Goal: Book appointment/travel/reservation

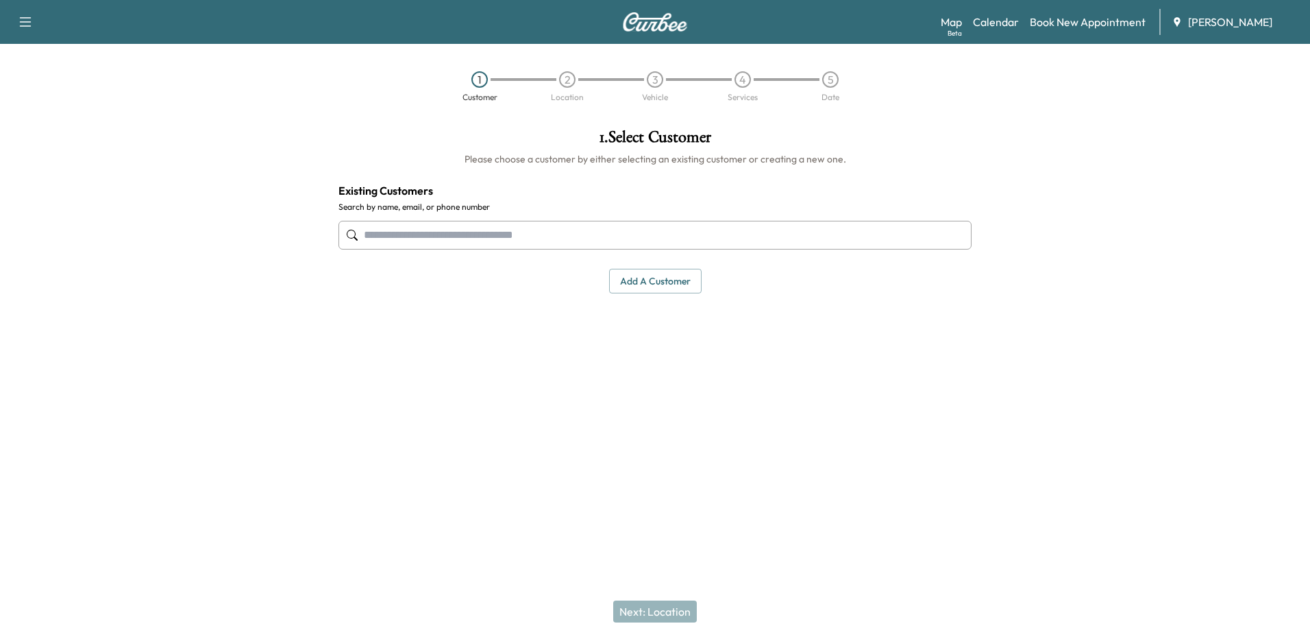
click at [1073, 22] on link "Book New Appointment" at bounding box center [1088, 22] width 116 height 16
click at [1012, 23] on link "Calendar" at bounding box center [996, 22] width 46 height 16
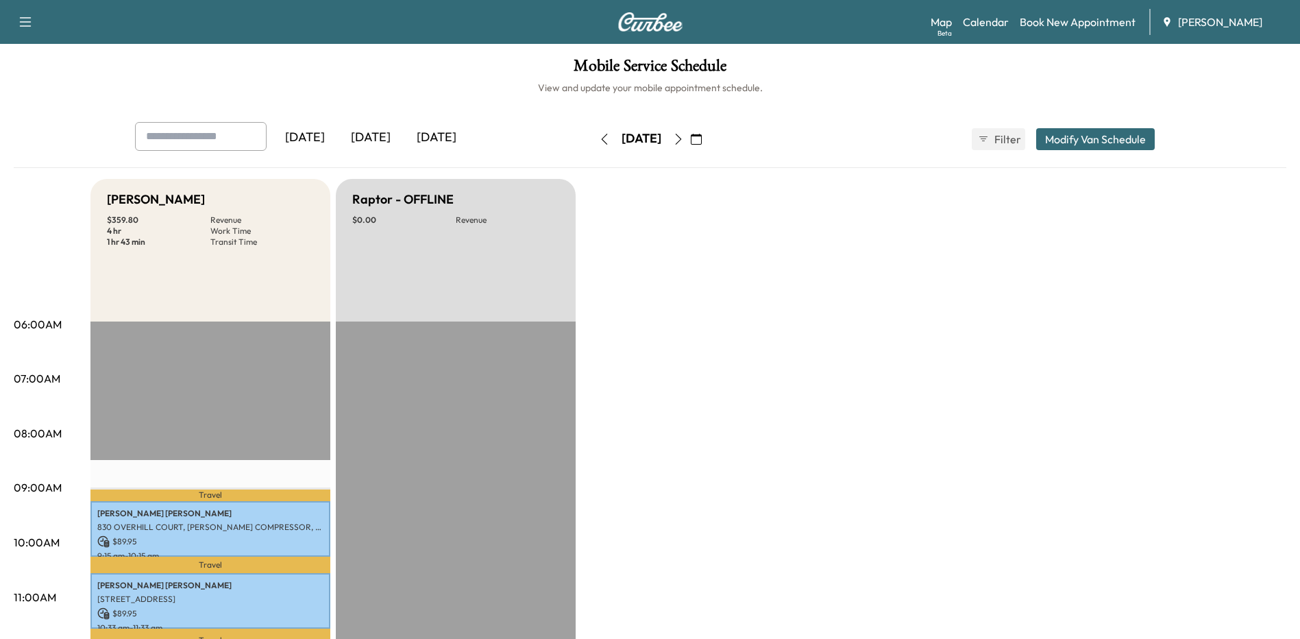
click at [684, 136] on icon "button" at bounding box center [678, 139] width 11 height 11
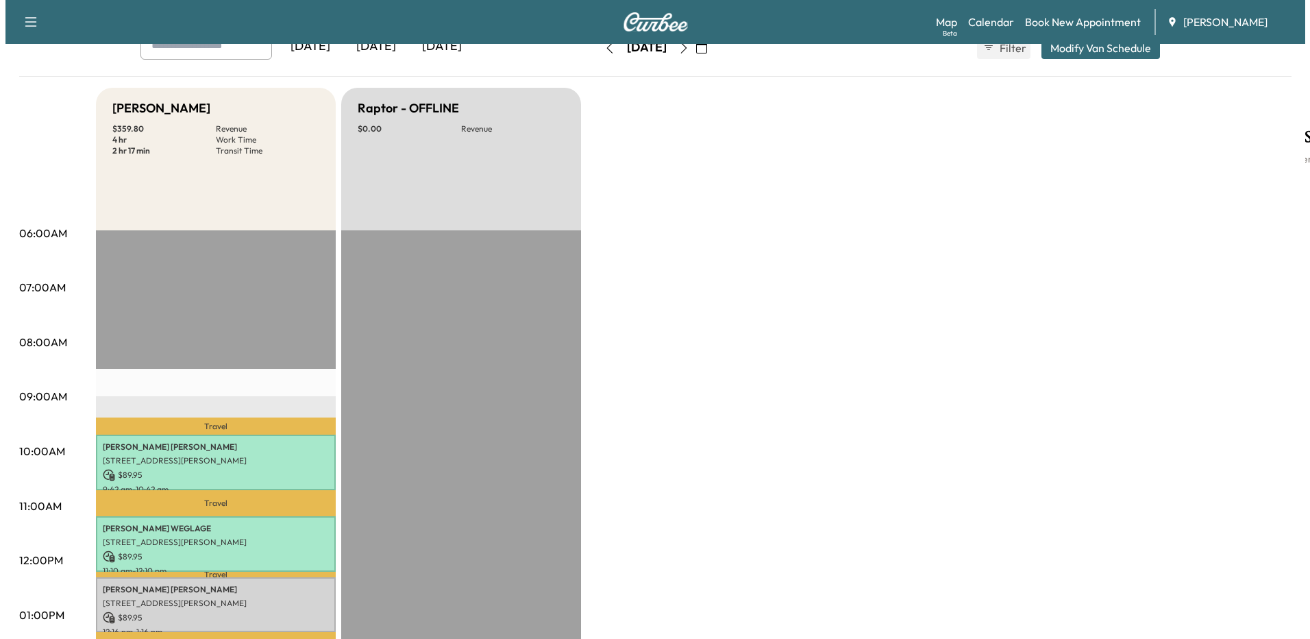
scroll to position [548, 0]
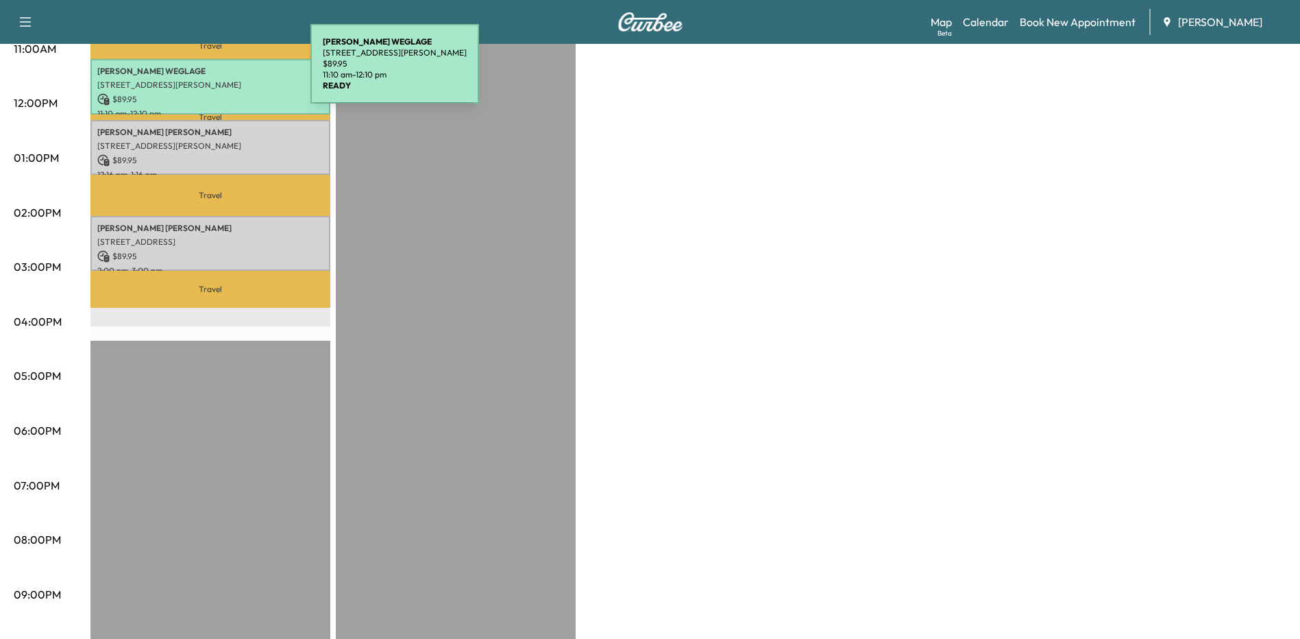
click at [208, 72] on p "[PERSON_NAME]" at bounding box center [210, 71] width 226 height 11
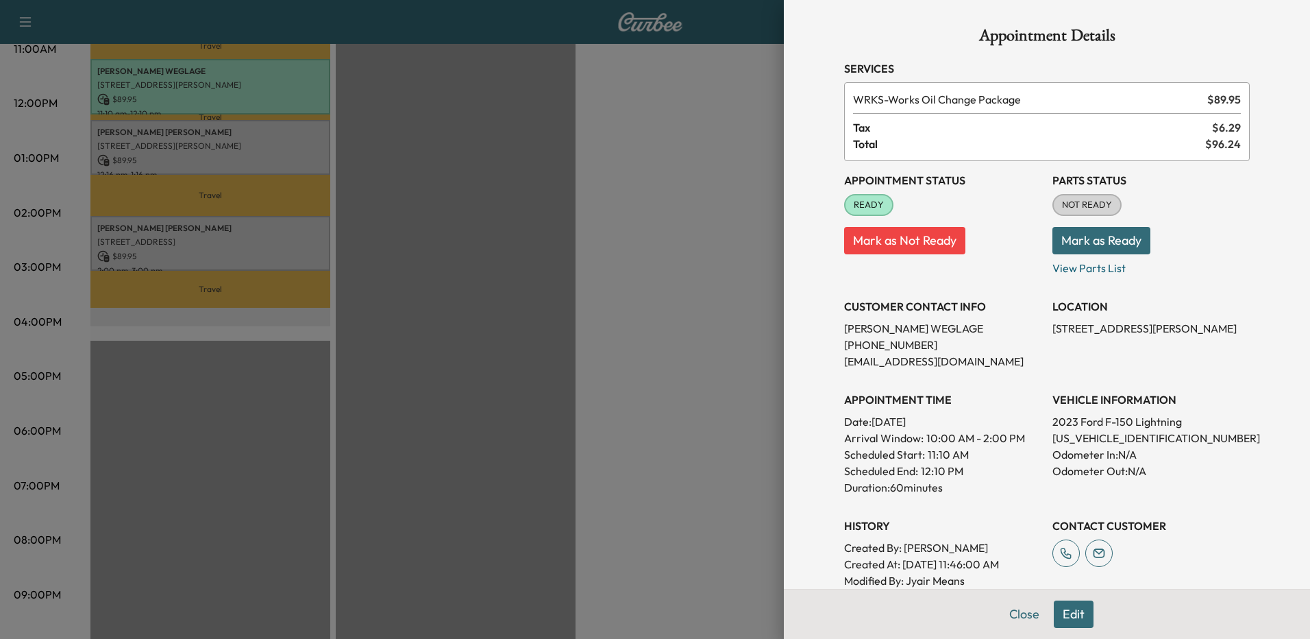
scroll to position [206, 0]
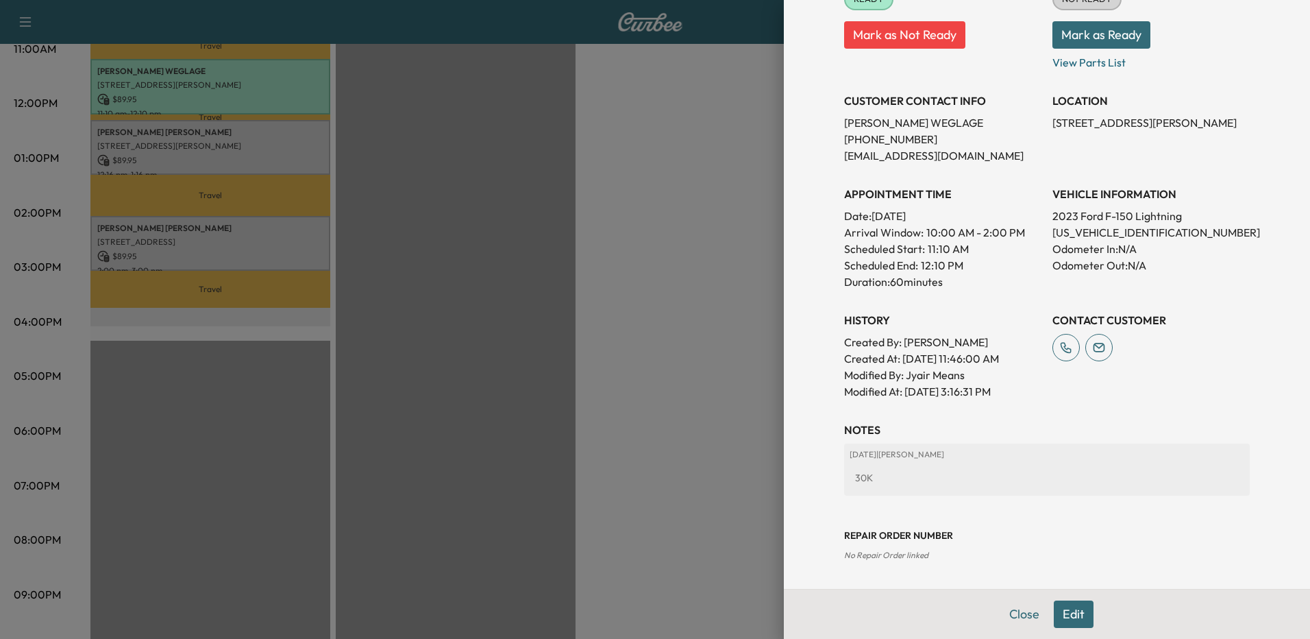
click at [1121, 238] on p "[US_VEHICLE_IDENTIFICATION_NUMBER]" at bounding box center [1151, 232] width 197 height 16
copy p "[US_VEHICLE_IDENTIFICATION_NUMBER]"
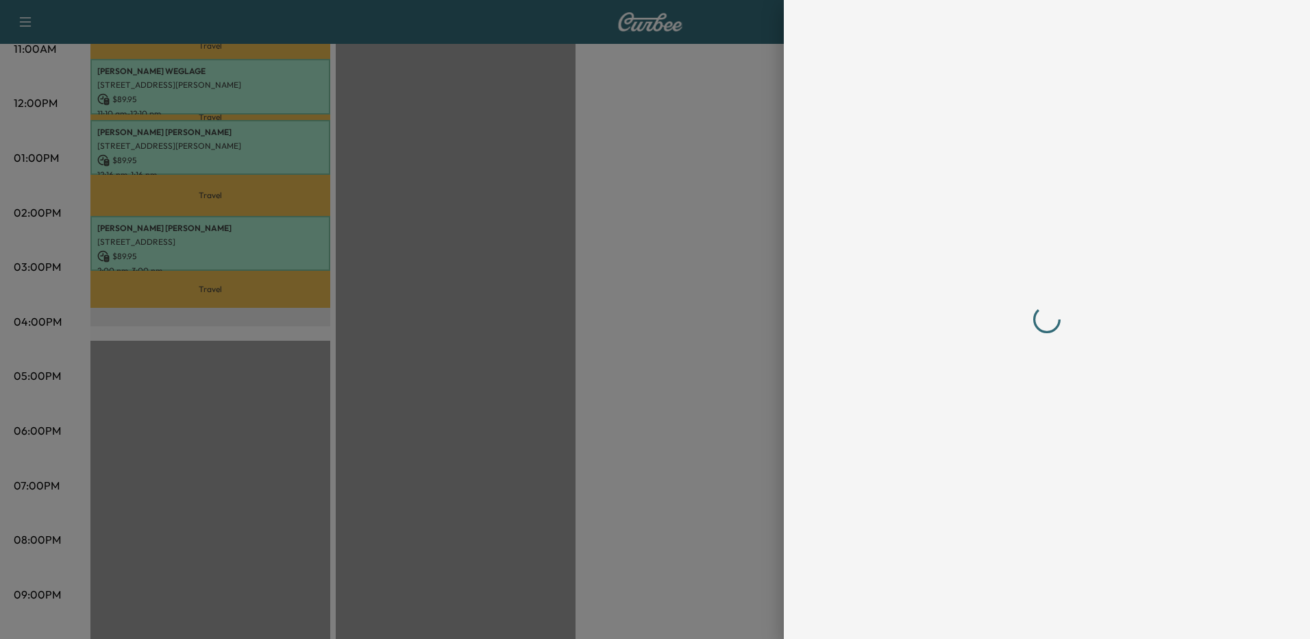
scroll to position [0, 0]
